Goal: Find specific page/section: Find specific page/section

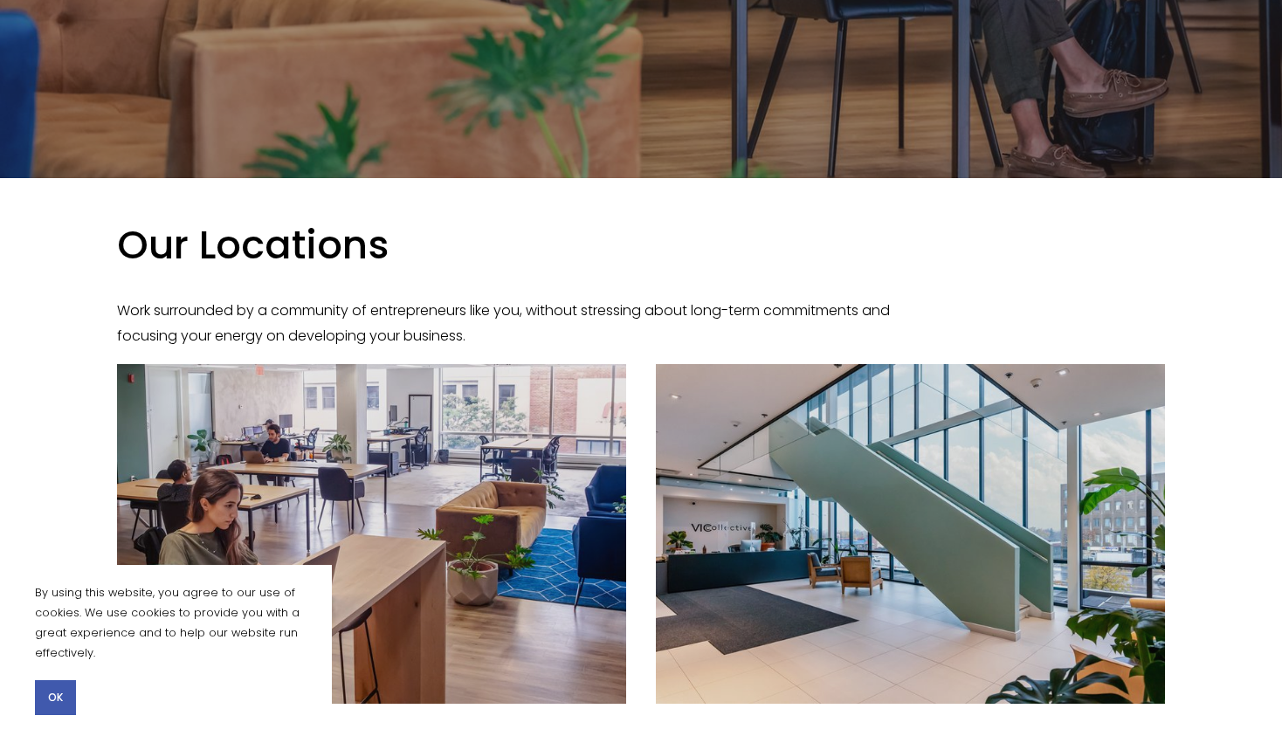
scroll to position [573, 0]
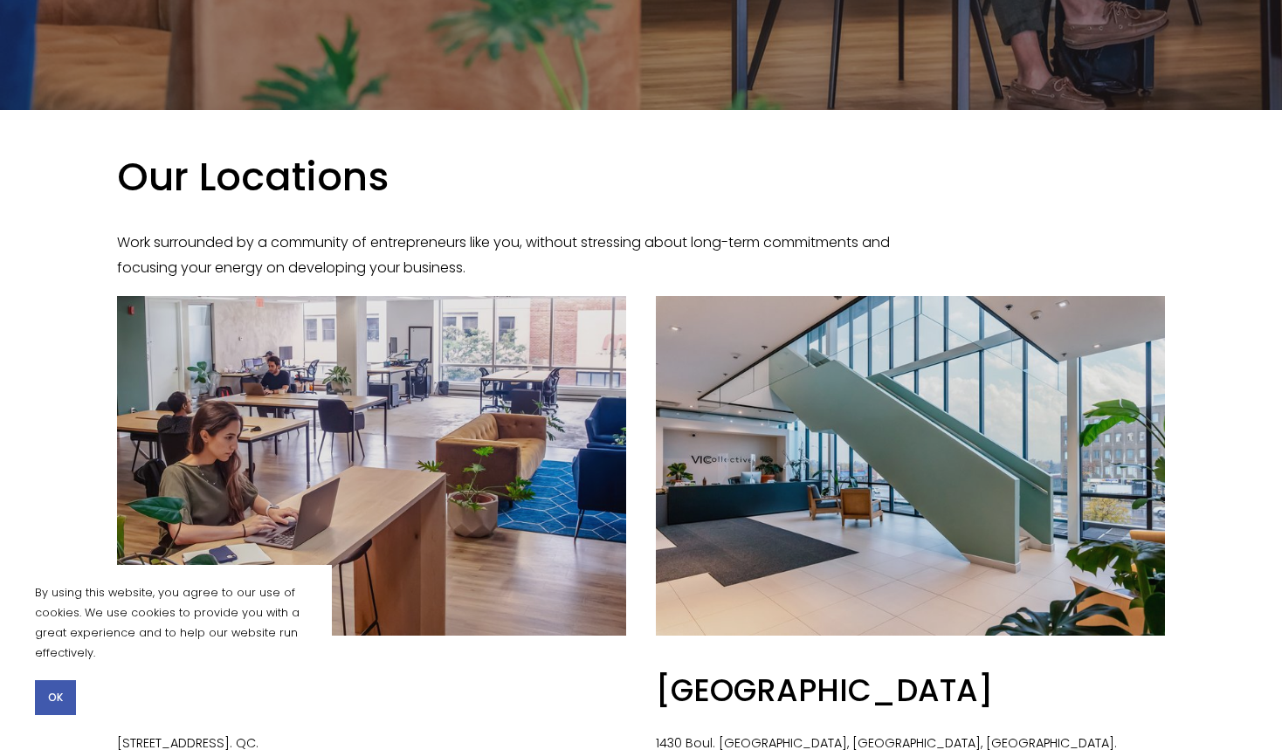
click at [64, 693] on button "OK" at bounding box center [55, 697] width 41 height 35
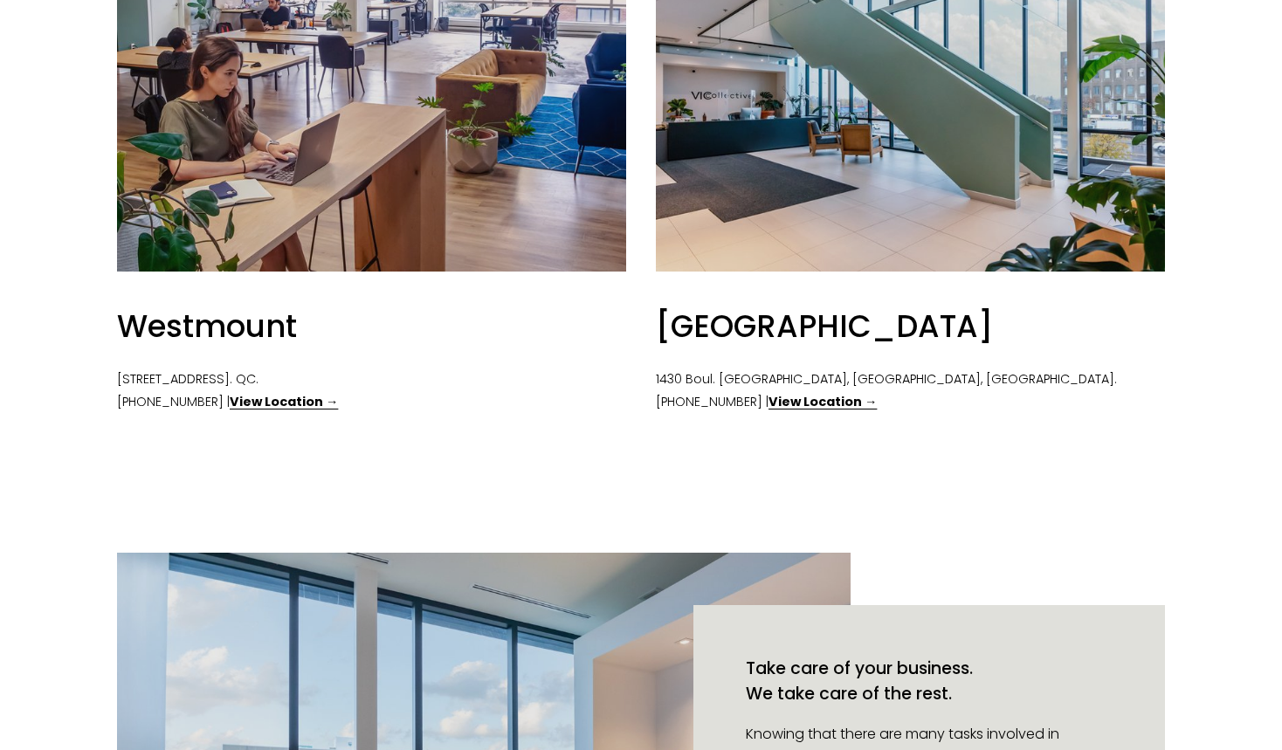
scroll to position [753, 0]
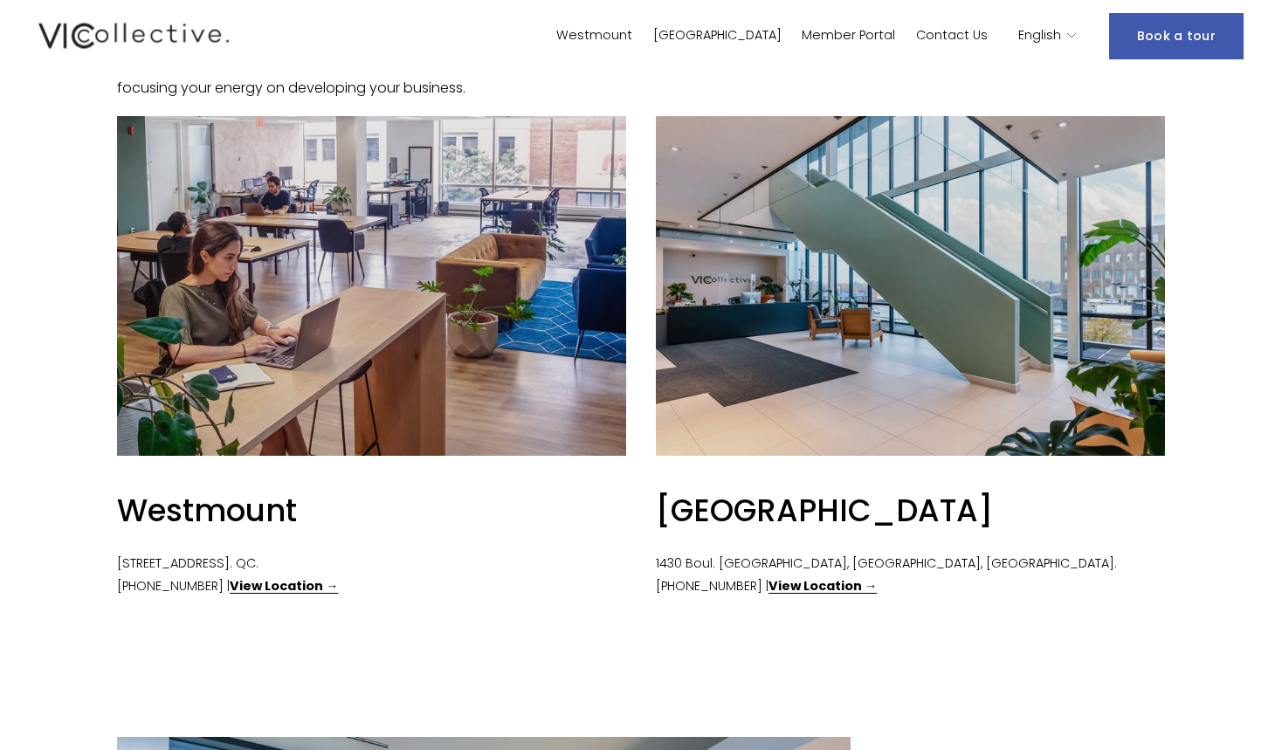
click at [257, 588] on strong "View Location →" at bounding box center [284, 585] width 108 height 17
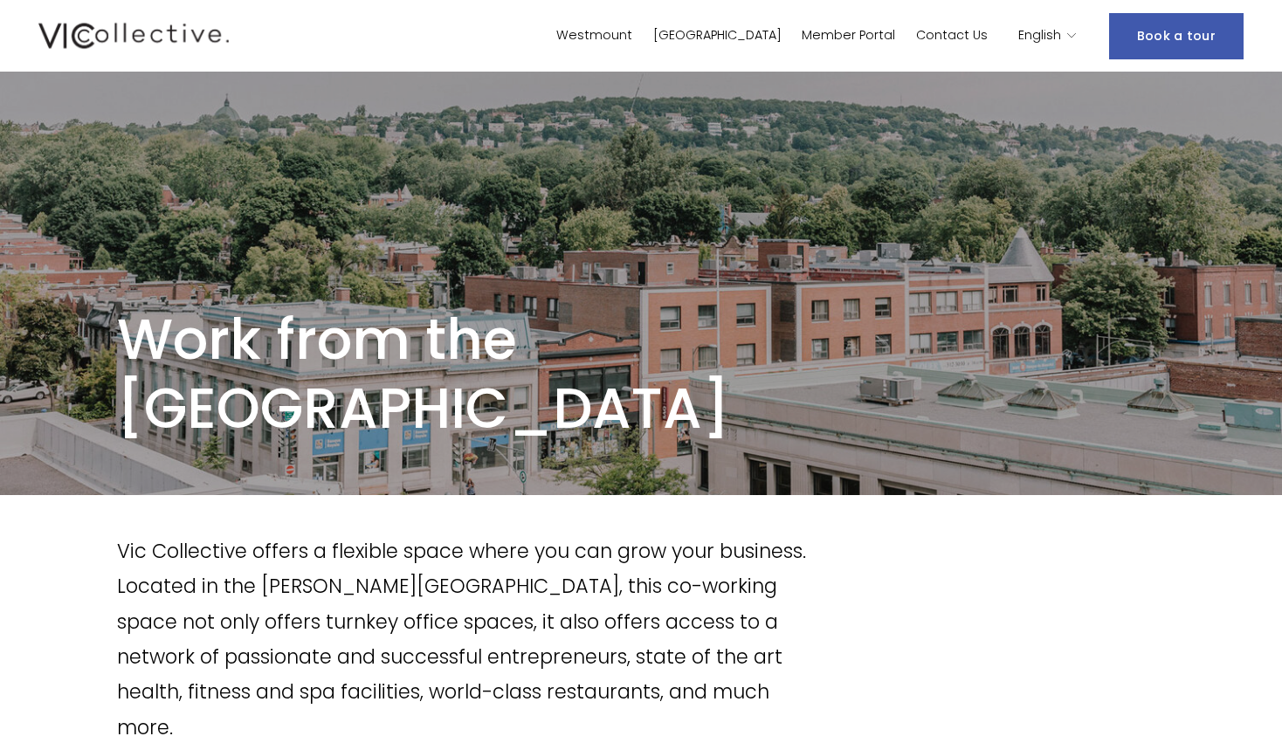
click at [632, 38] on link "Westmount" at bounding box center [594, 36] width 76 height 25
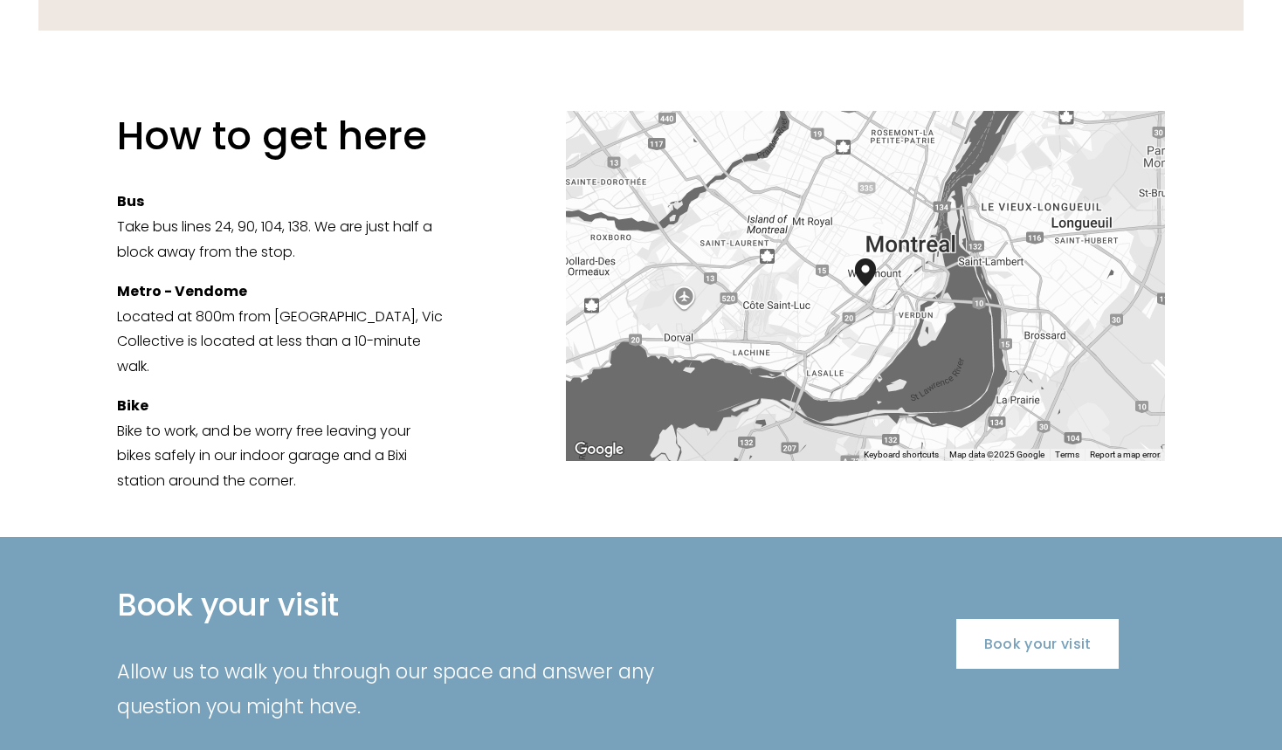
scroll to position [3064, 0]
